Goal: Task Accomplishment & Management: Use online tool/utility

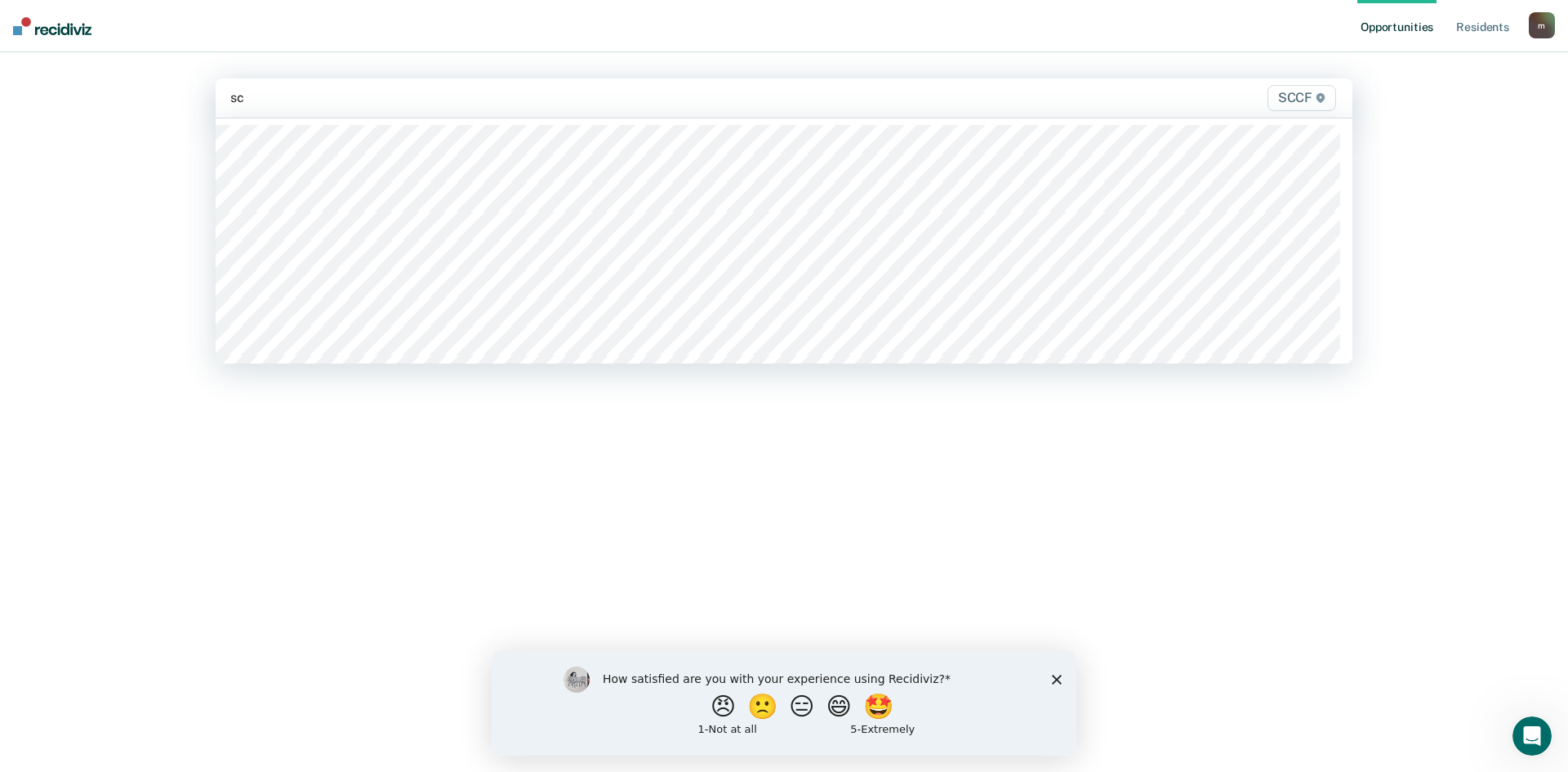
type input "scc"
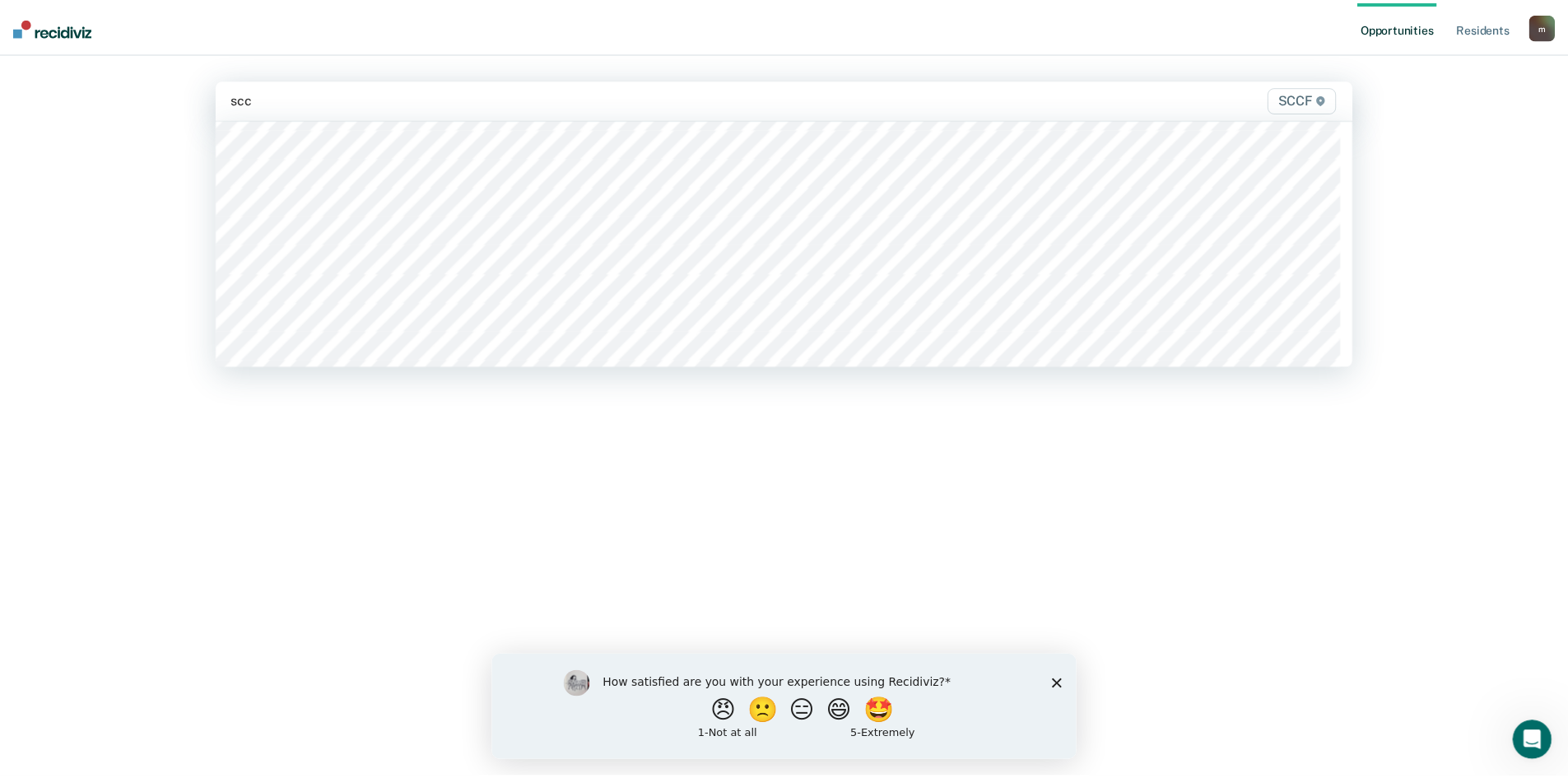
scroll to position [577, 0]
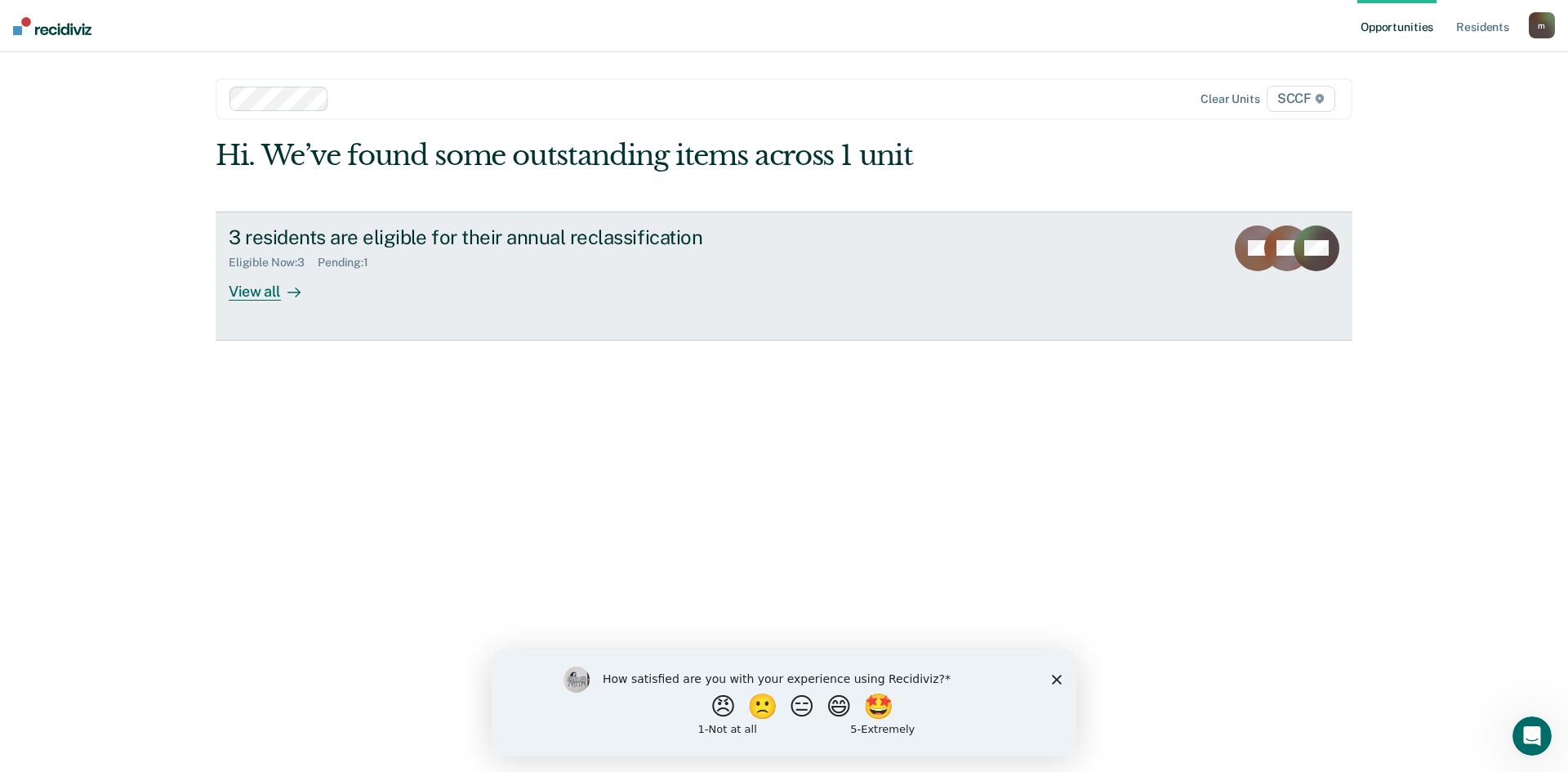
click at [346, 240] on div "3 residents are eligible for their annual reclassification" at bounding box center [516, 237] width 574 height 24
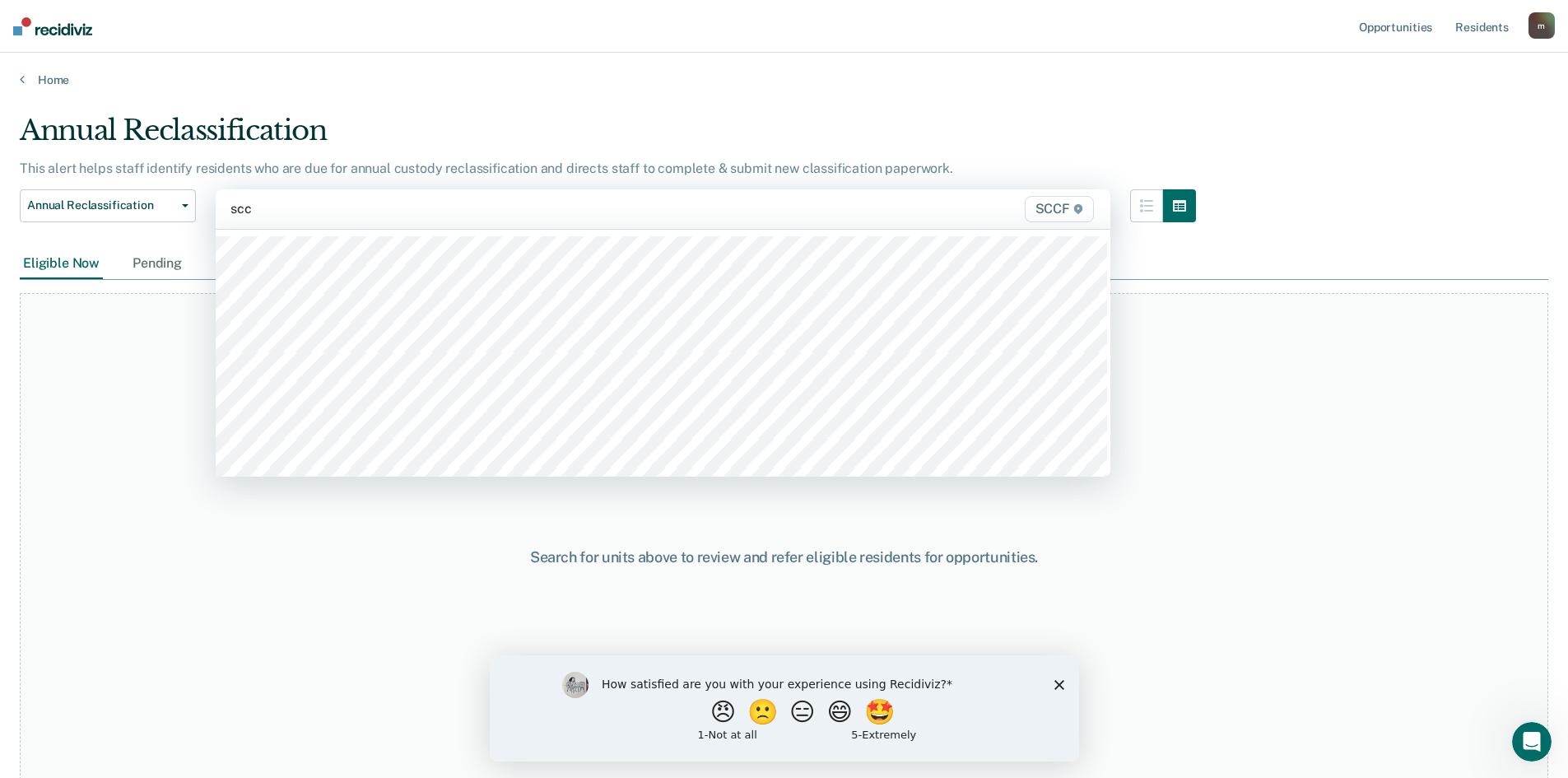
type input "sccf"
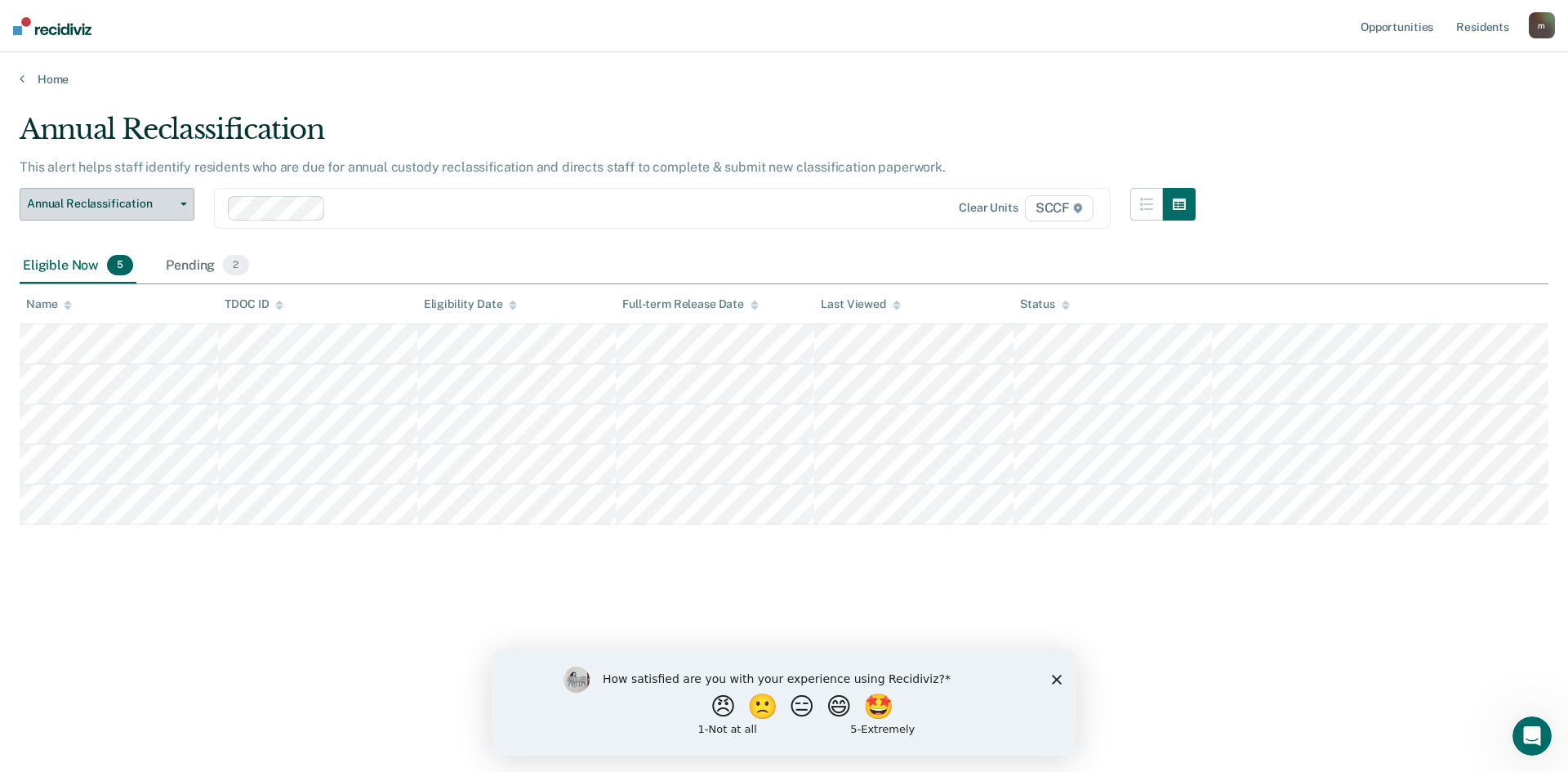
click at [145, 209] on span "Annual Reclassification" at bounding box center [100, 204] width 147 height 14
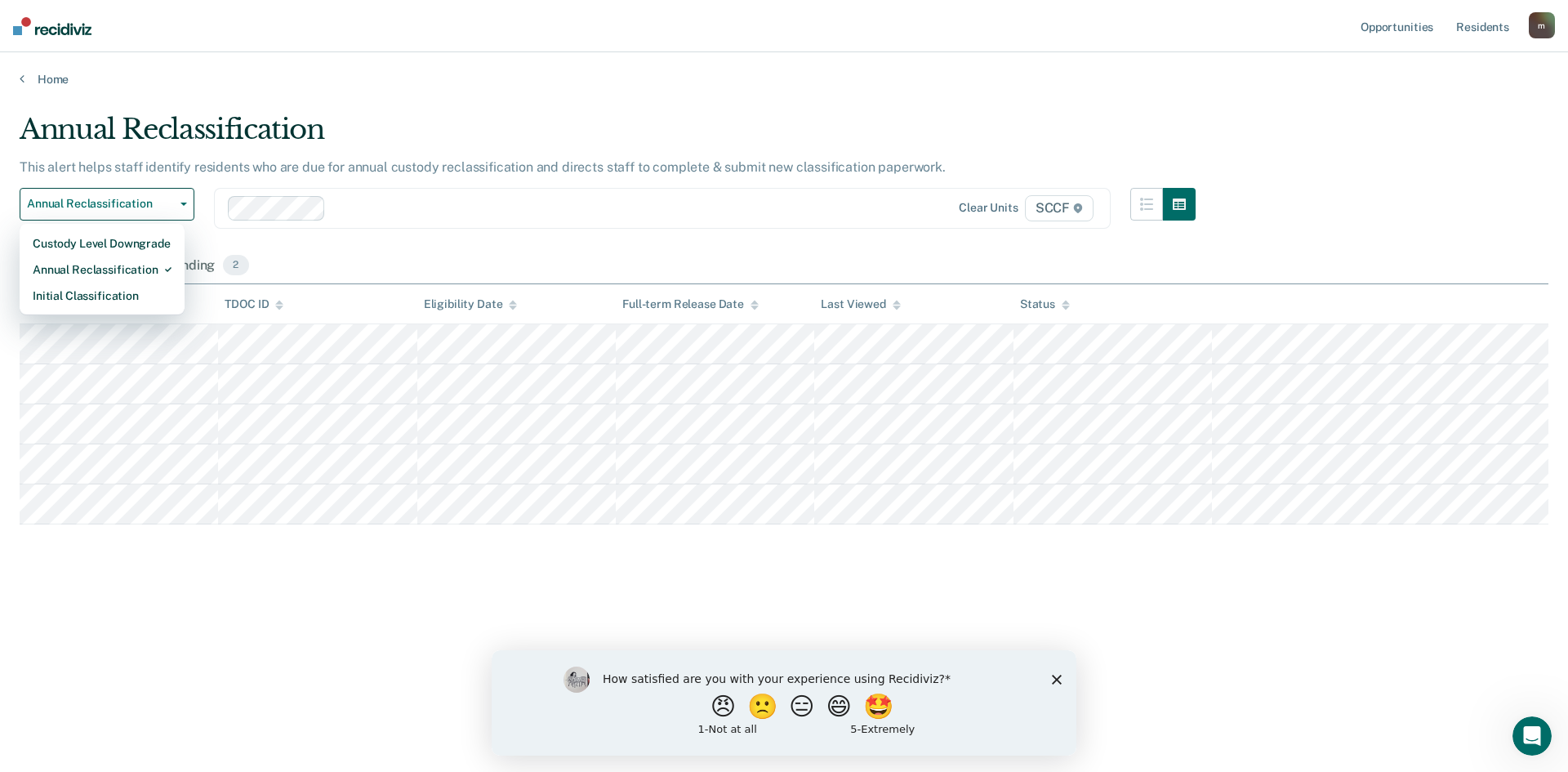
click at [327, 256] on div "Eligible Now 5 Pending 2" at bounding box center [784, 266] width 1529 height 37
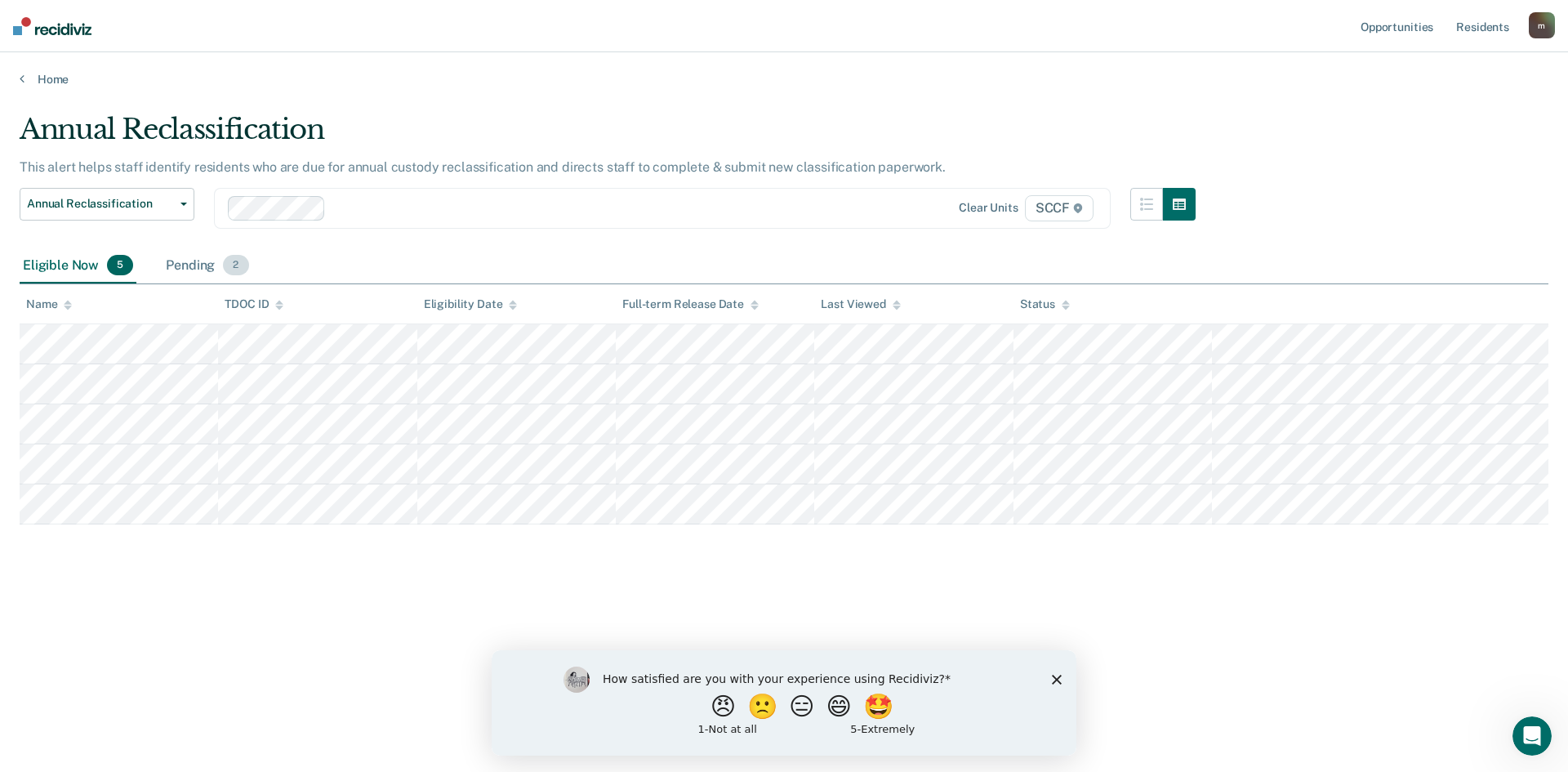
click at [206, 271] on div "Pending 2" at bounding box center [207, 266] width 89 height 36
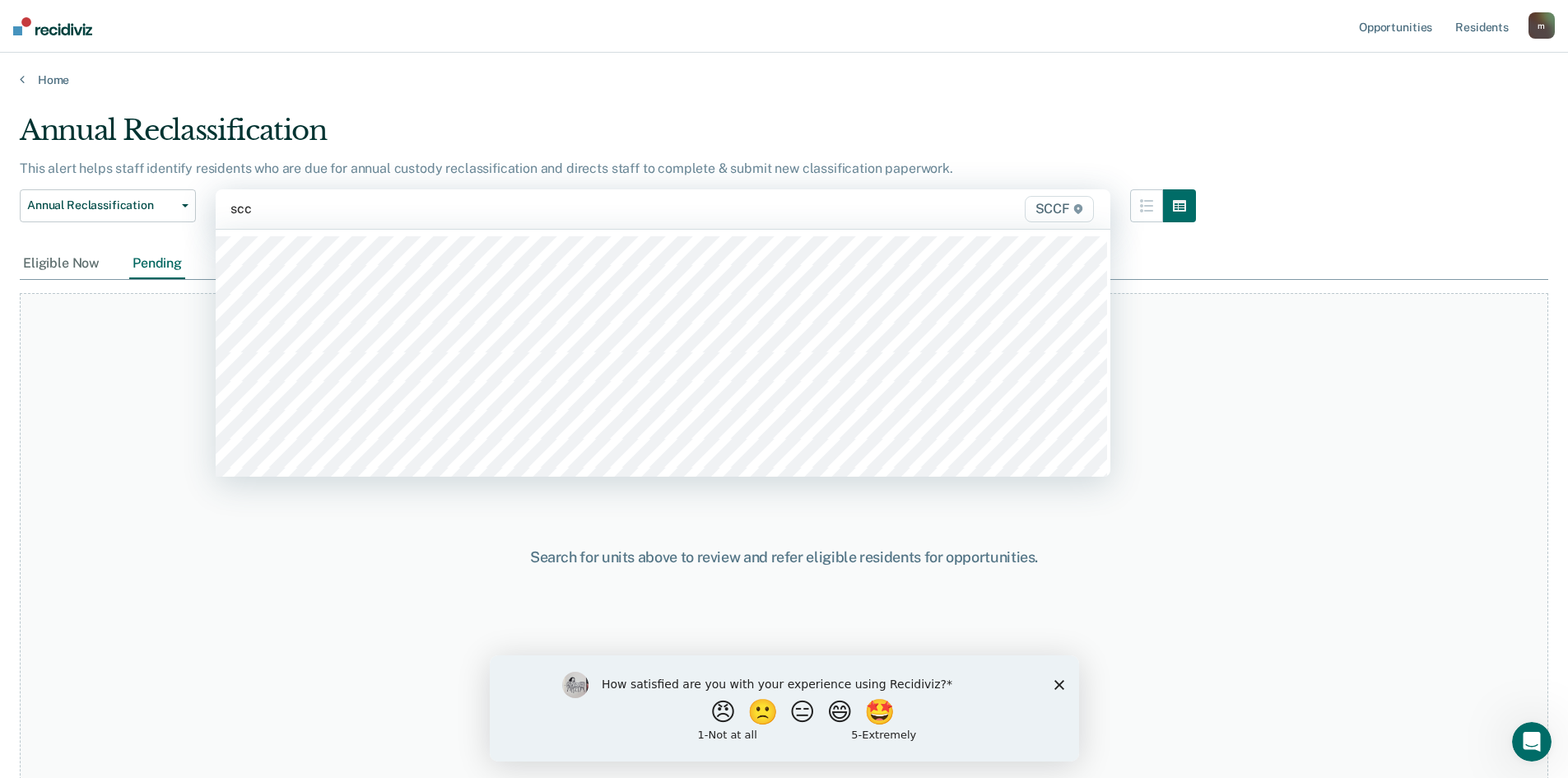
type input "sccf"
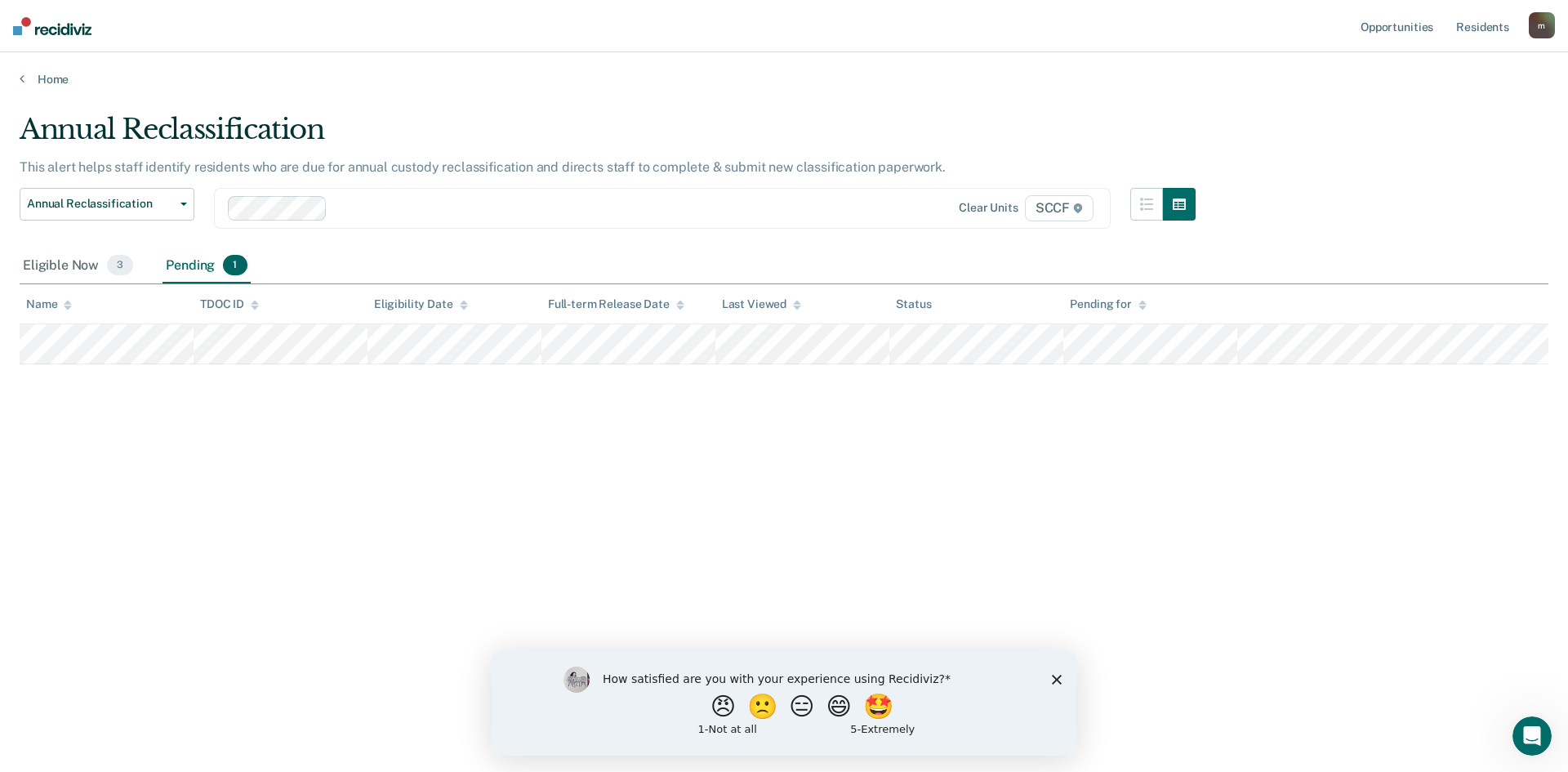
click at [197, 270] on div "Pending 1" at bounding box center [206, 266] width 87 height 36
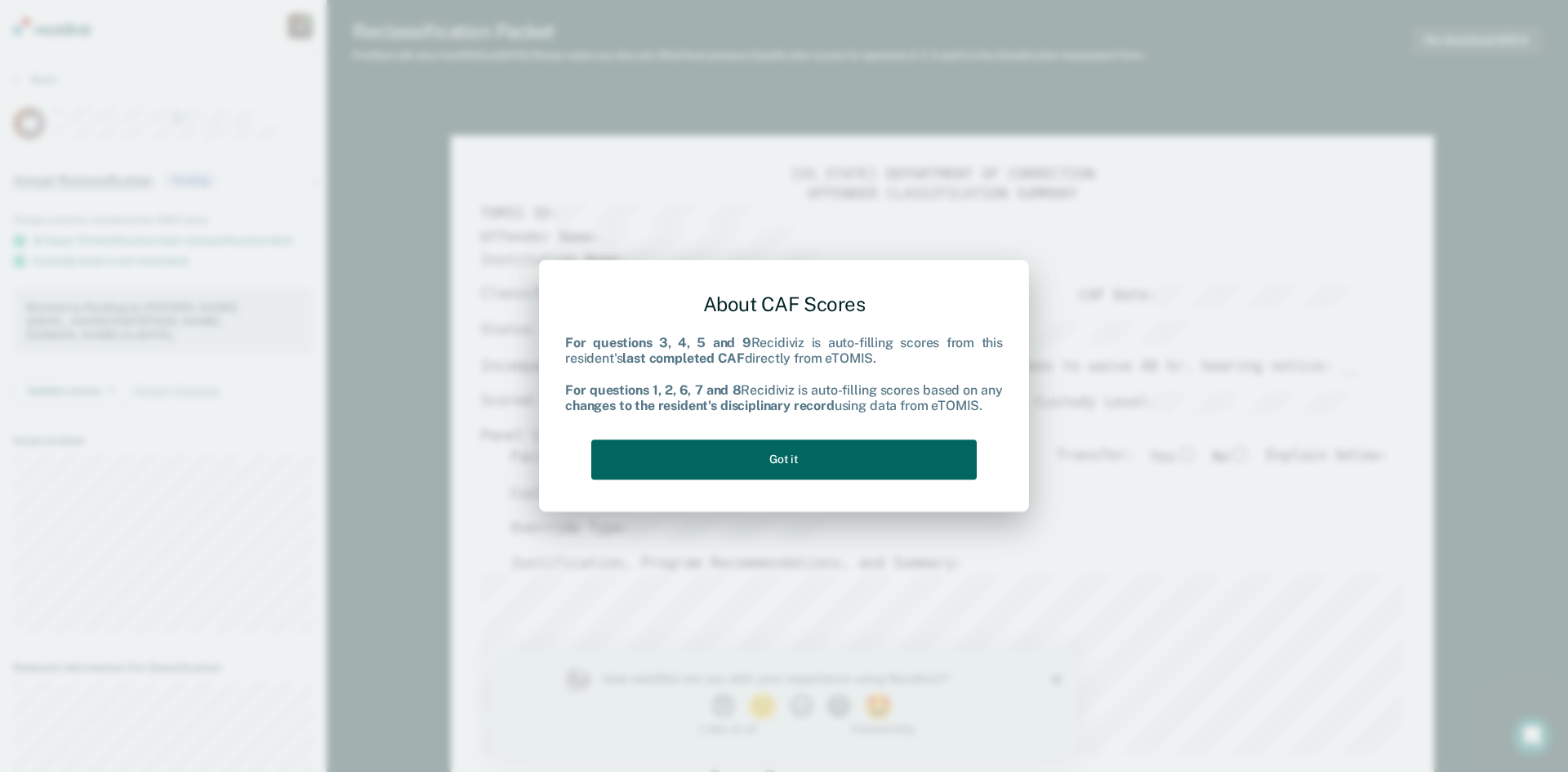
click at [891, 452] on button "Got it" at bounding box center [784, 459] width 385 height 40
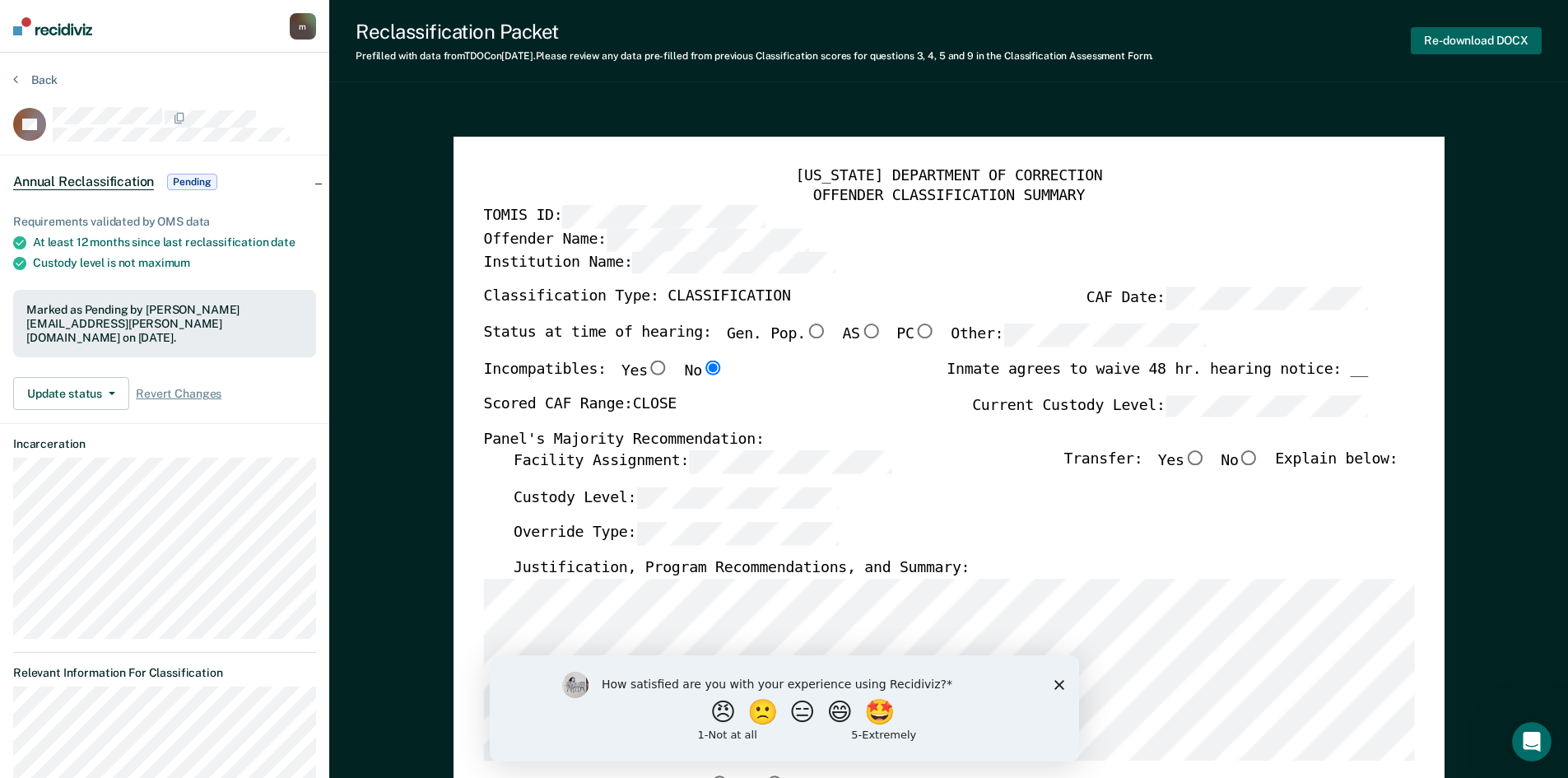
click at [1447, 34] on button "Re-download DOCX" at bounding box center [1477, 40] width 131 height 27
type textarea "x"
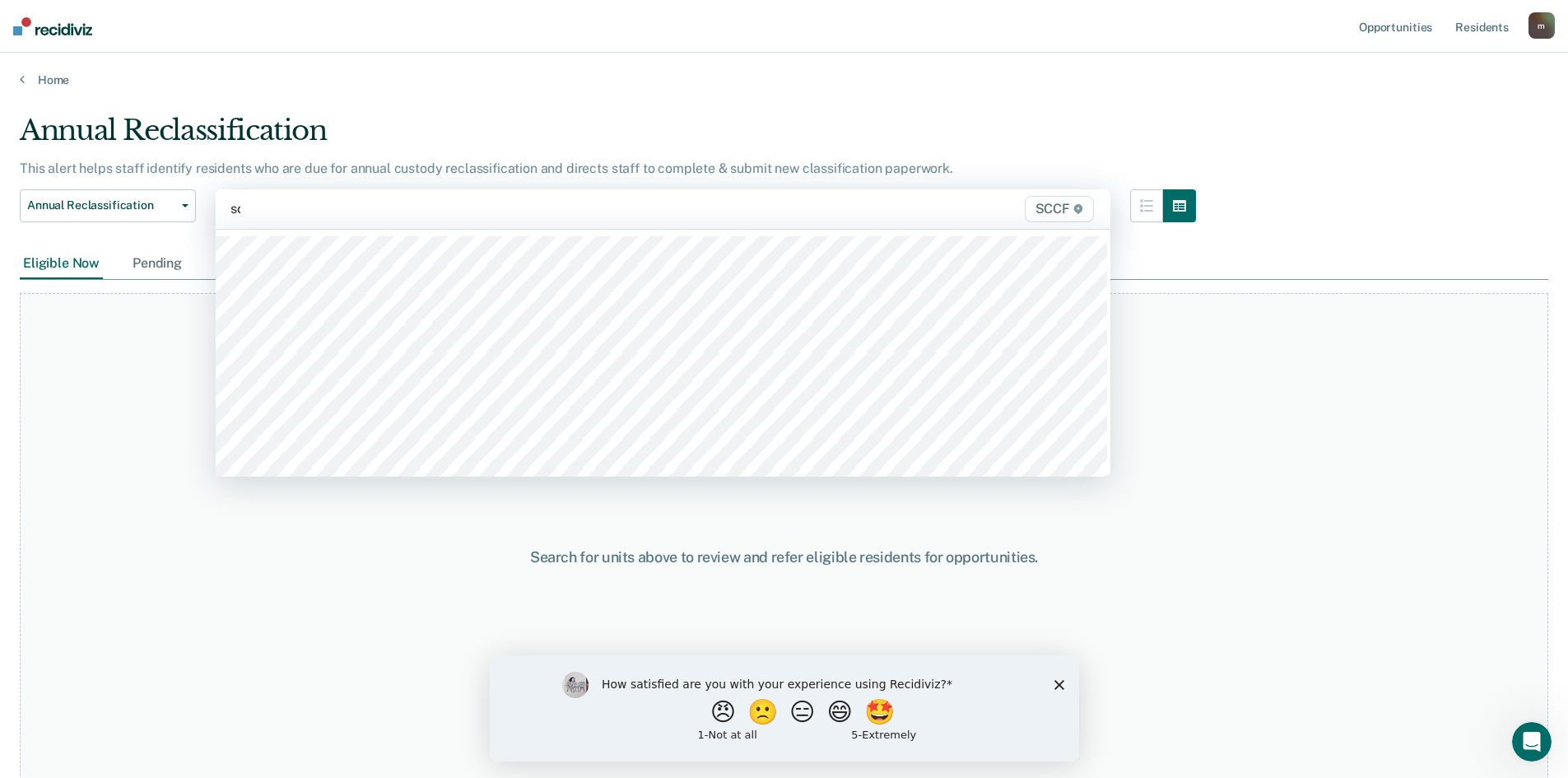
type input "scc"
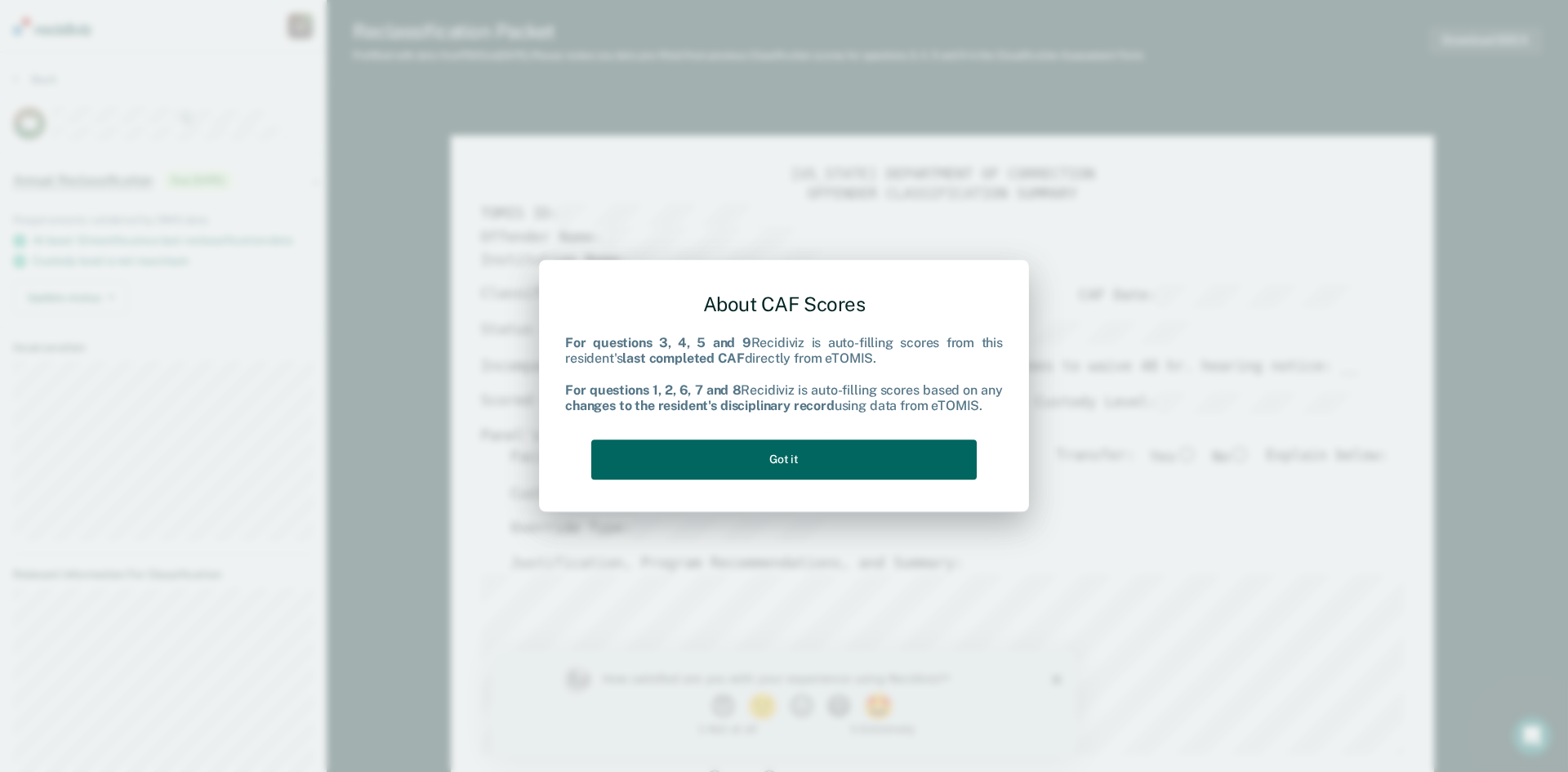
click at [834, 469] on button "Got it" at bounding box center [784, 459] width 385 height 40
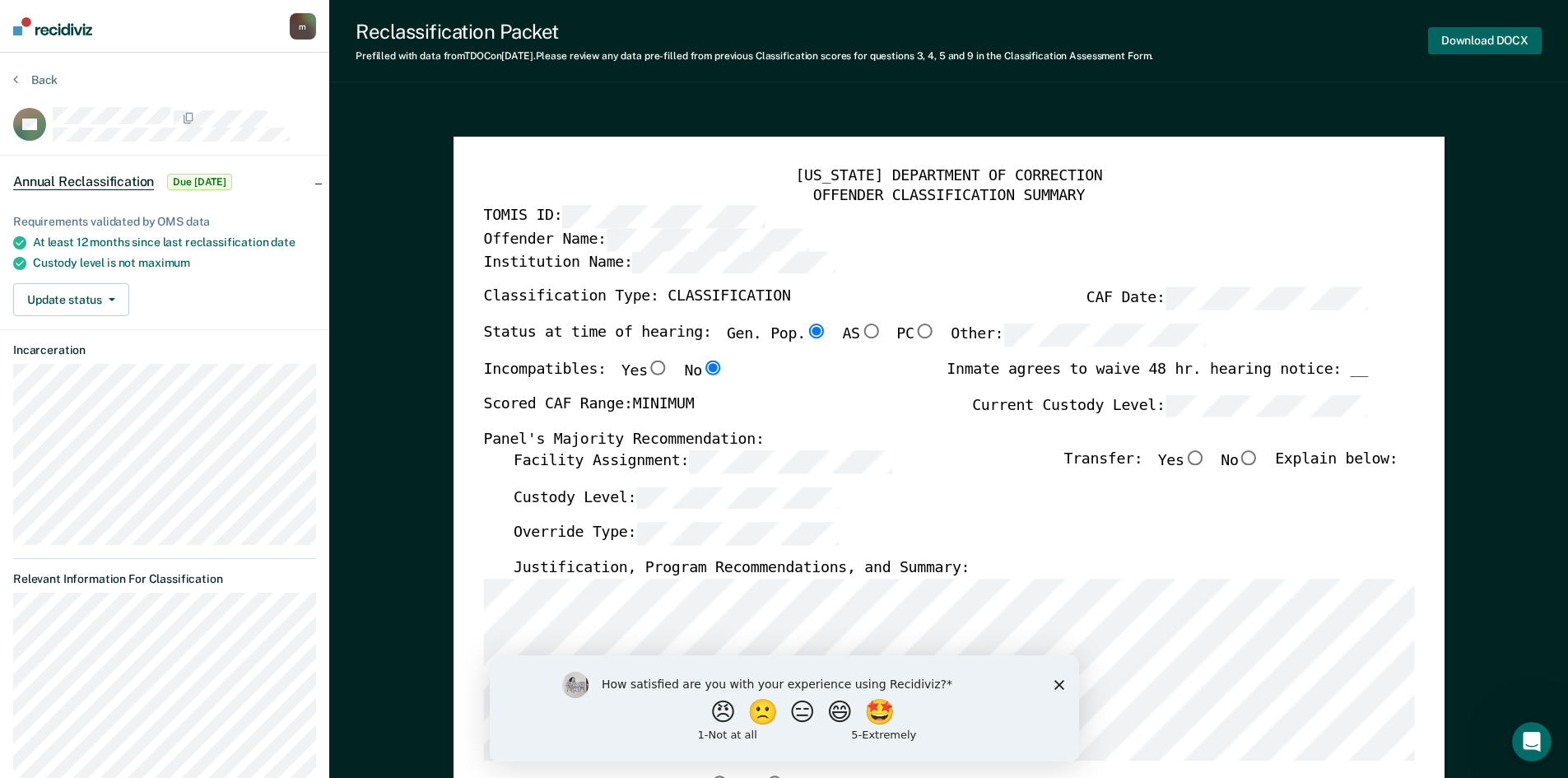
click at [1499, 41] on button "Download DOCX" at bounding box center [1485, 40] width 114 height 27
type textarea "x"
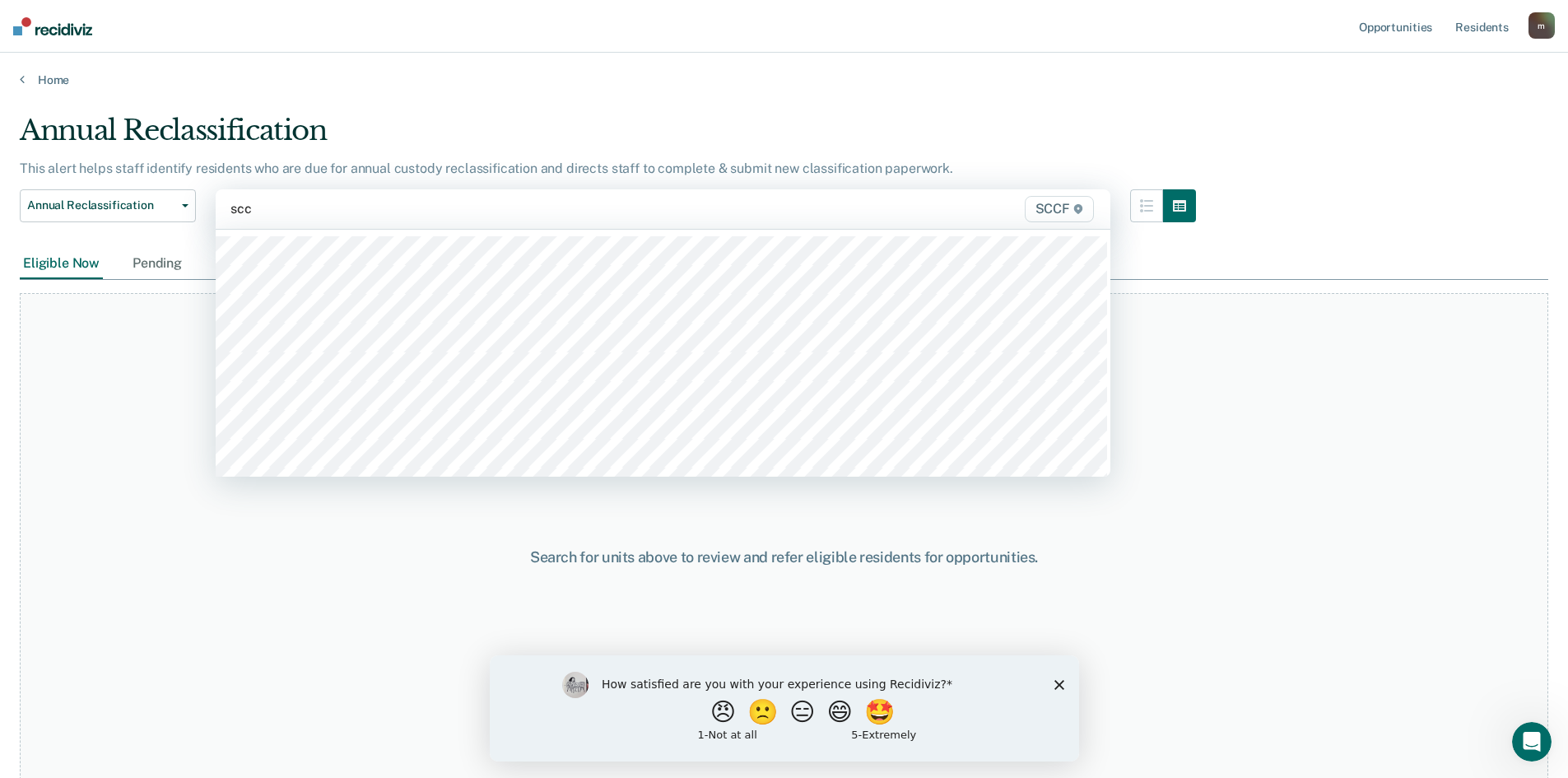
type input "sccf"
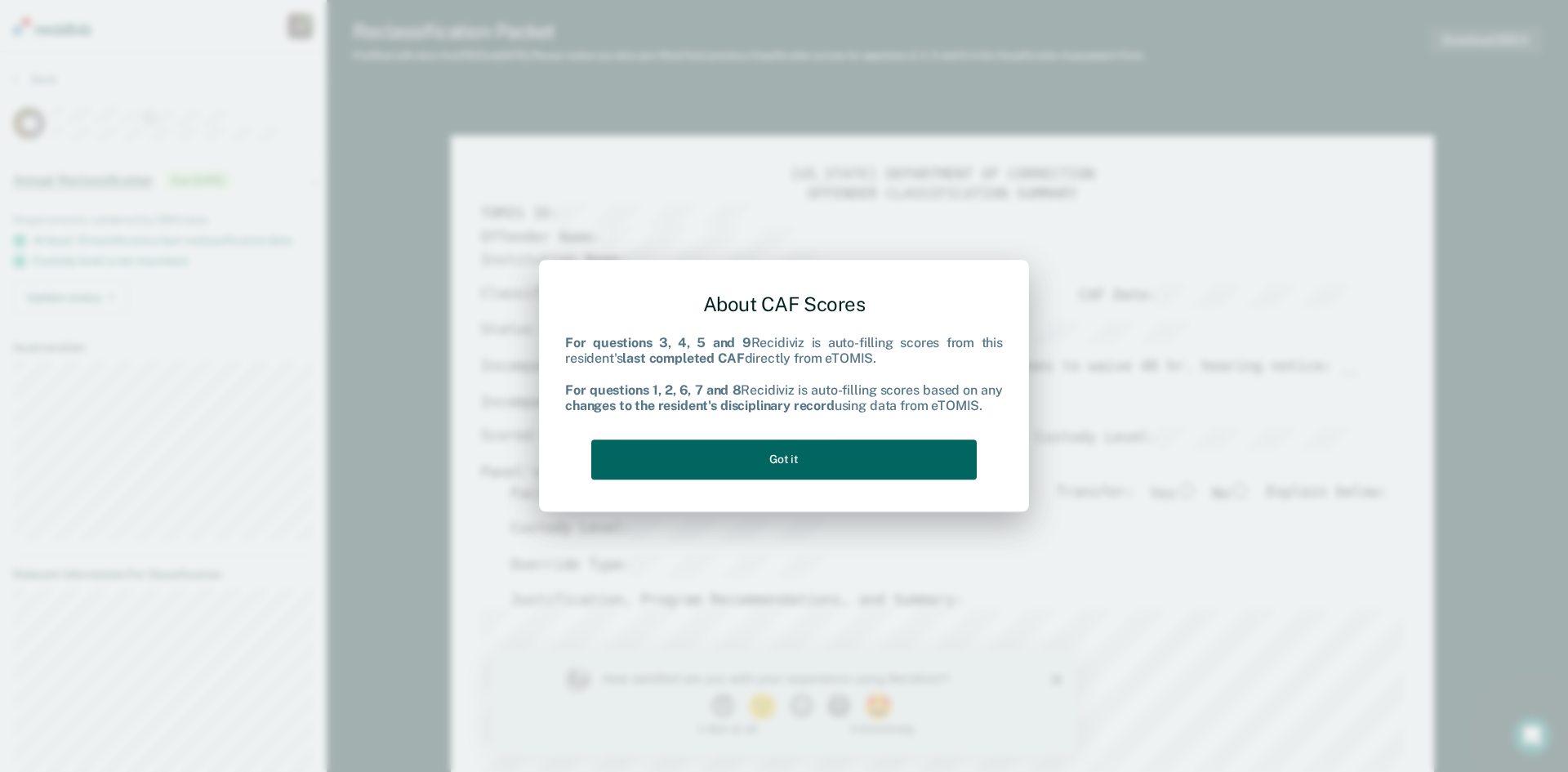
click at [890, 470] on button "Got it" at bounding box center [784, 459] width 385 height 40
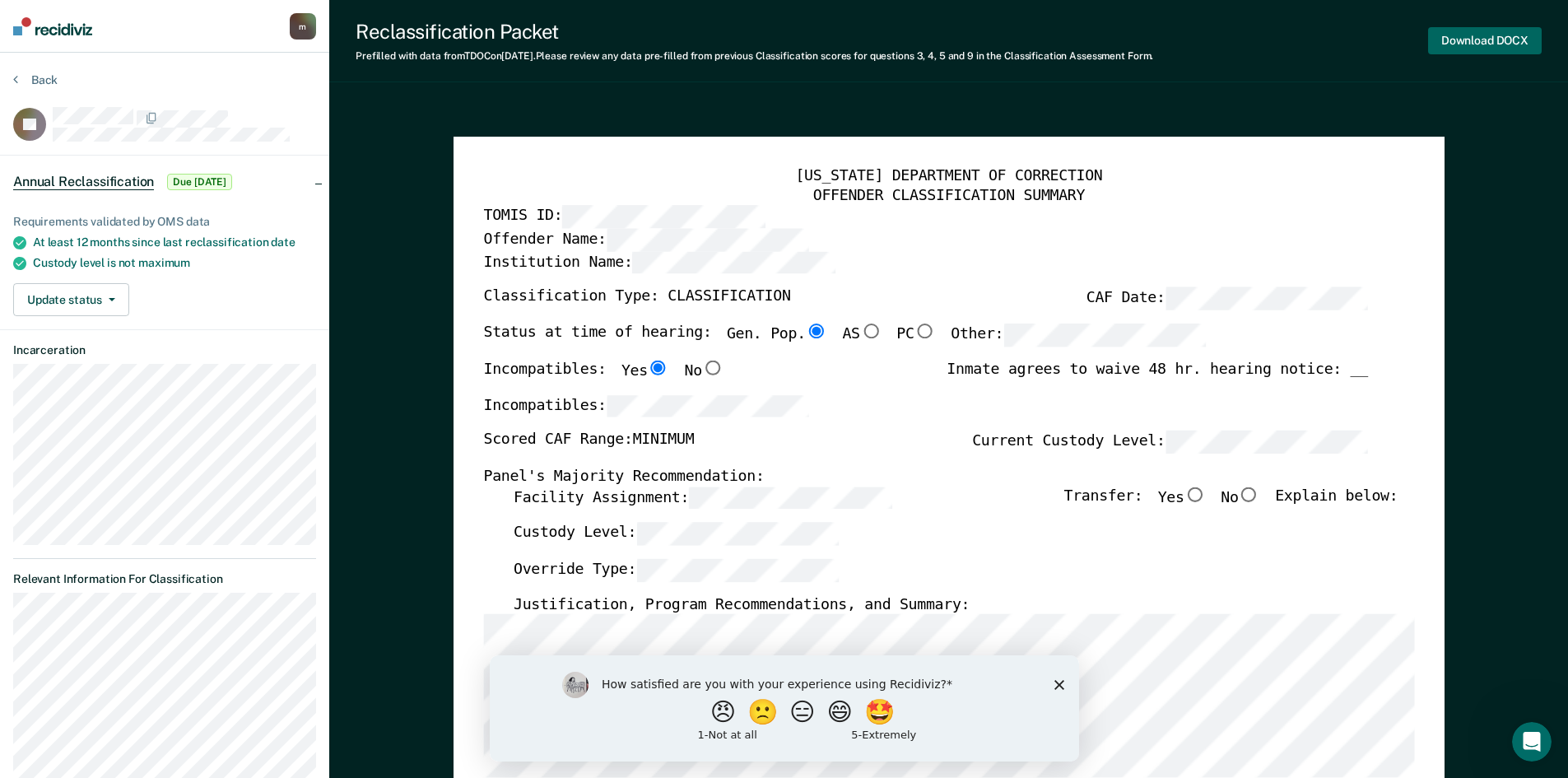
click at [1470, 45] on button "Download DOCX" at bounding box center [1485, 40] width 114 height 27
type textarea "x"
